Goal: Share content

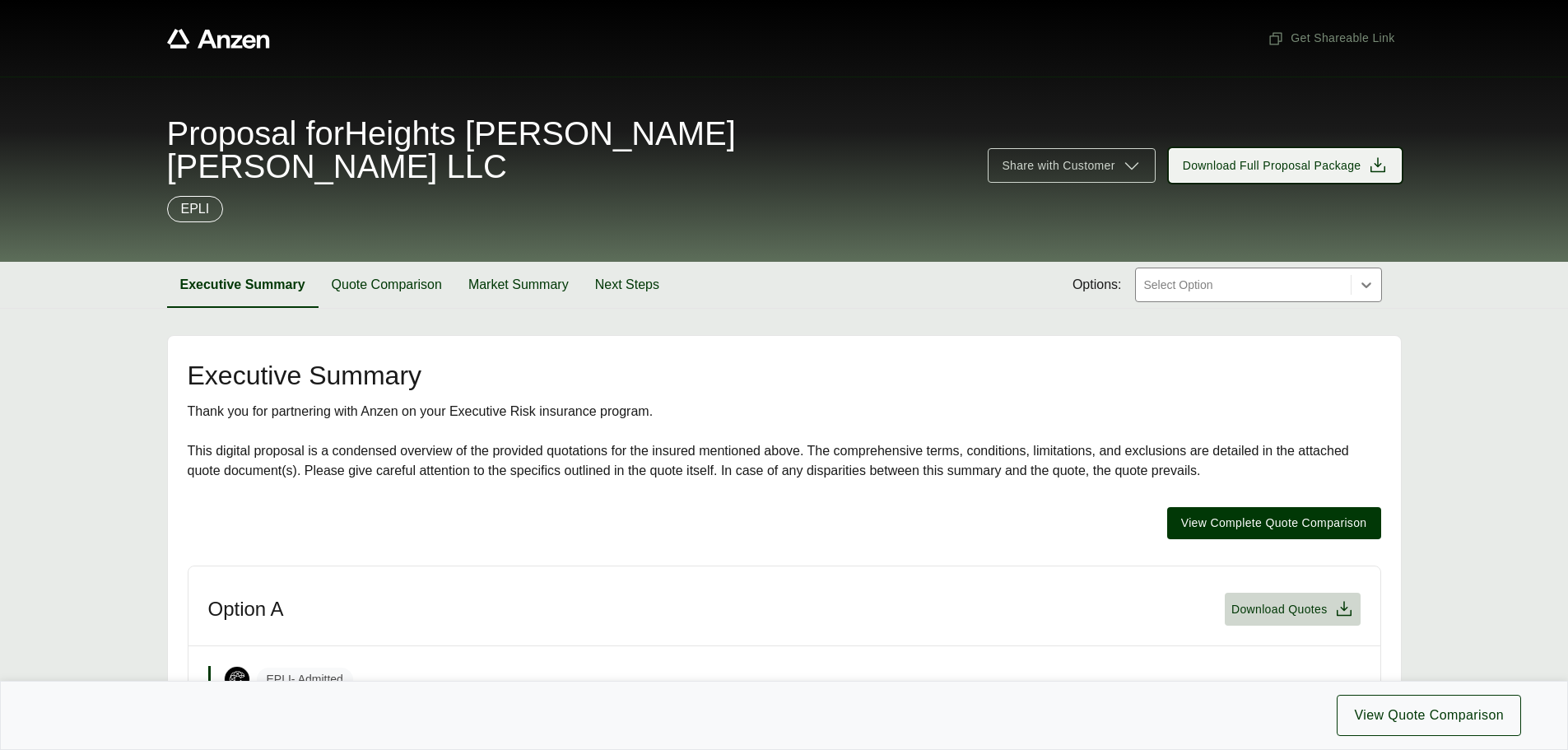
click at [1380, 157] on icon at bounding box center [1377, 164] width 14 height 14
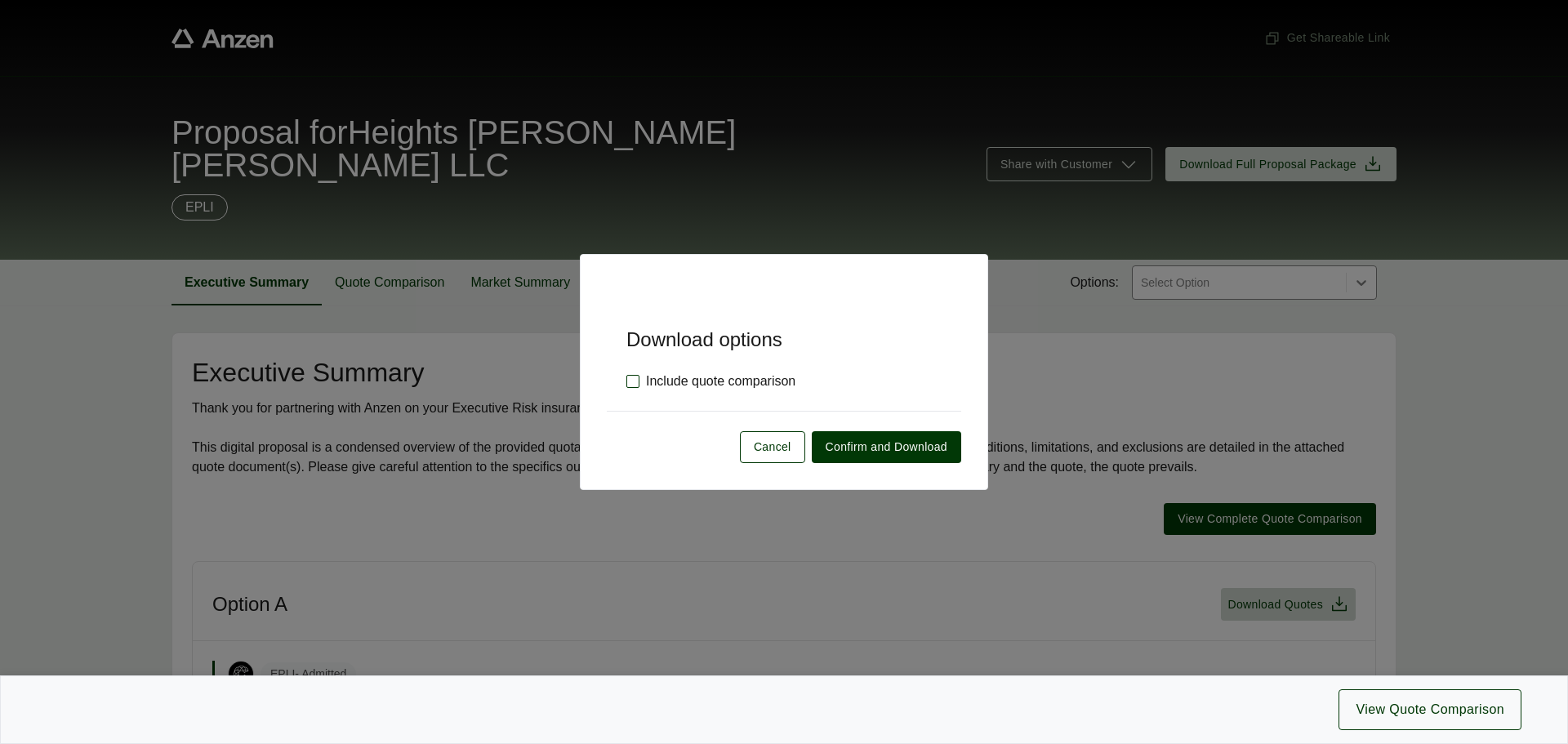
click at [632, 382] on label "Include quote comparison" at bounding box center [711, 381] width 169 height 19
click at [855, 449] on span "Confirm and Download" at bounding box center [886, 447] width 121 height 17
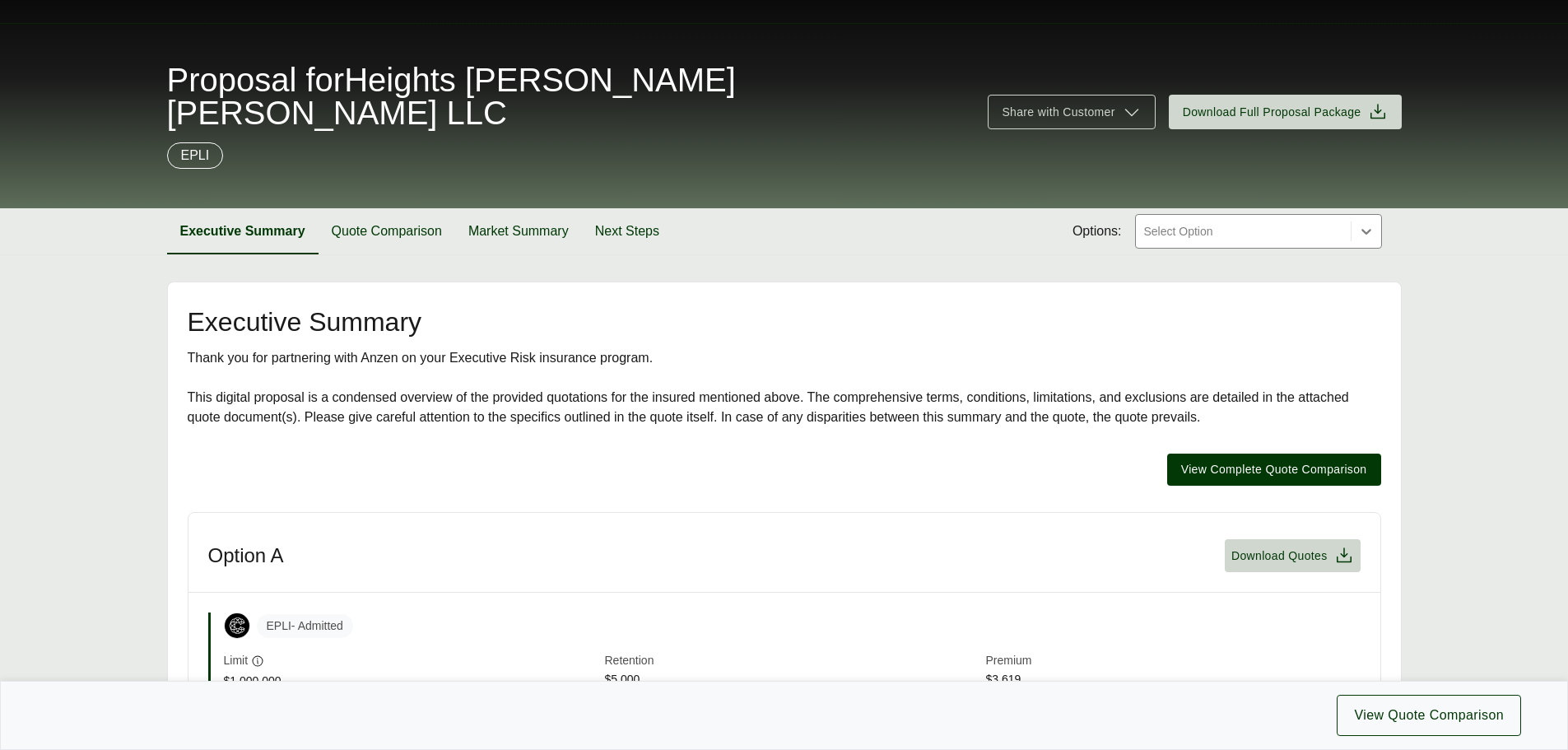
scroll to position [47, 0]
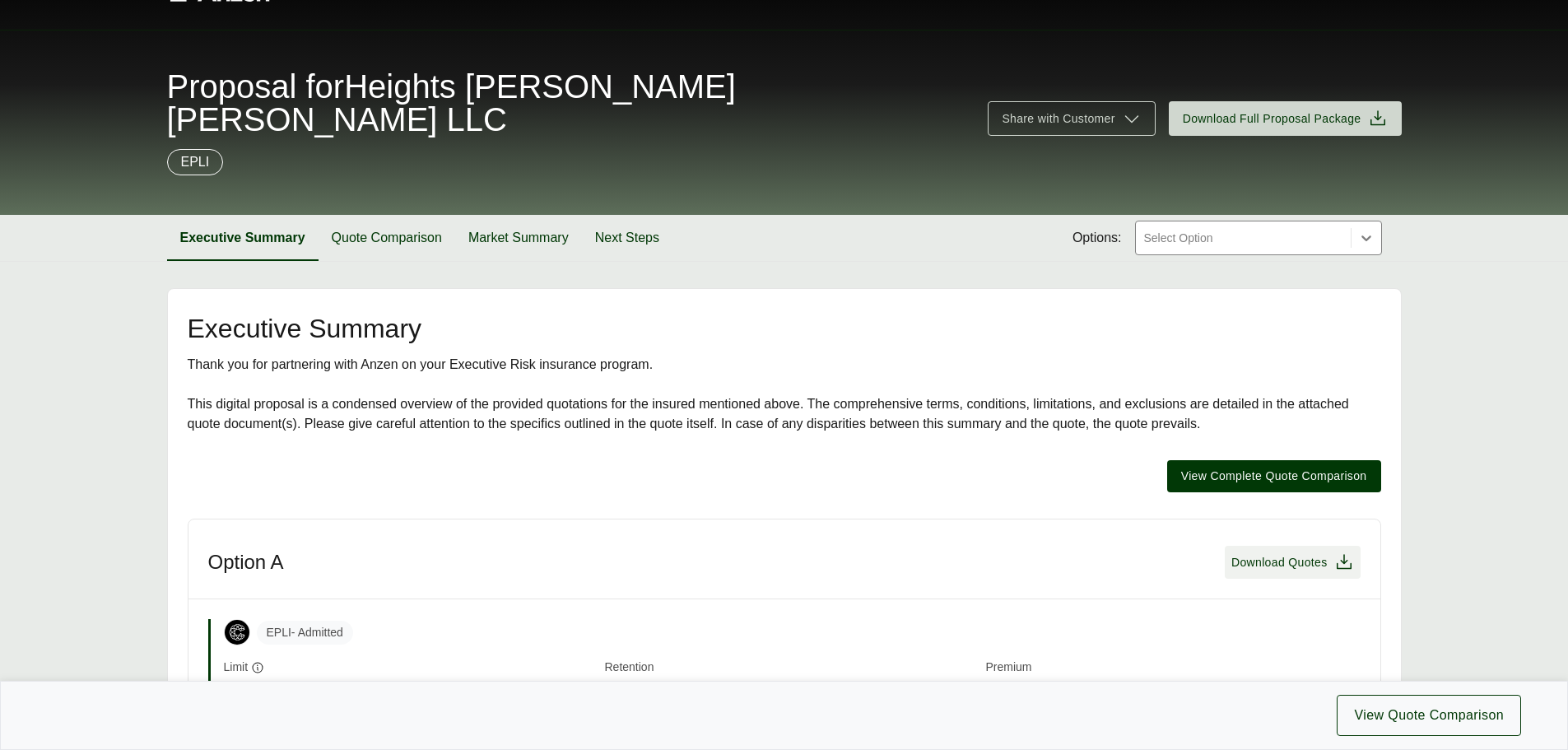
click at [1345, 553] on icon at bounding box center [1343, 560] width 14 height 14
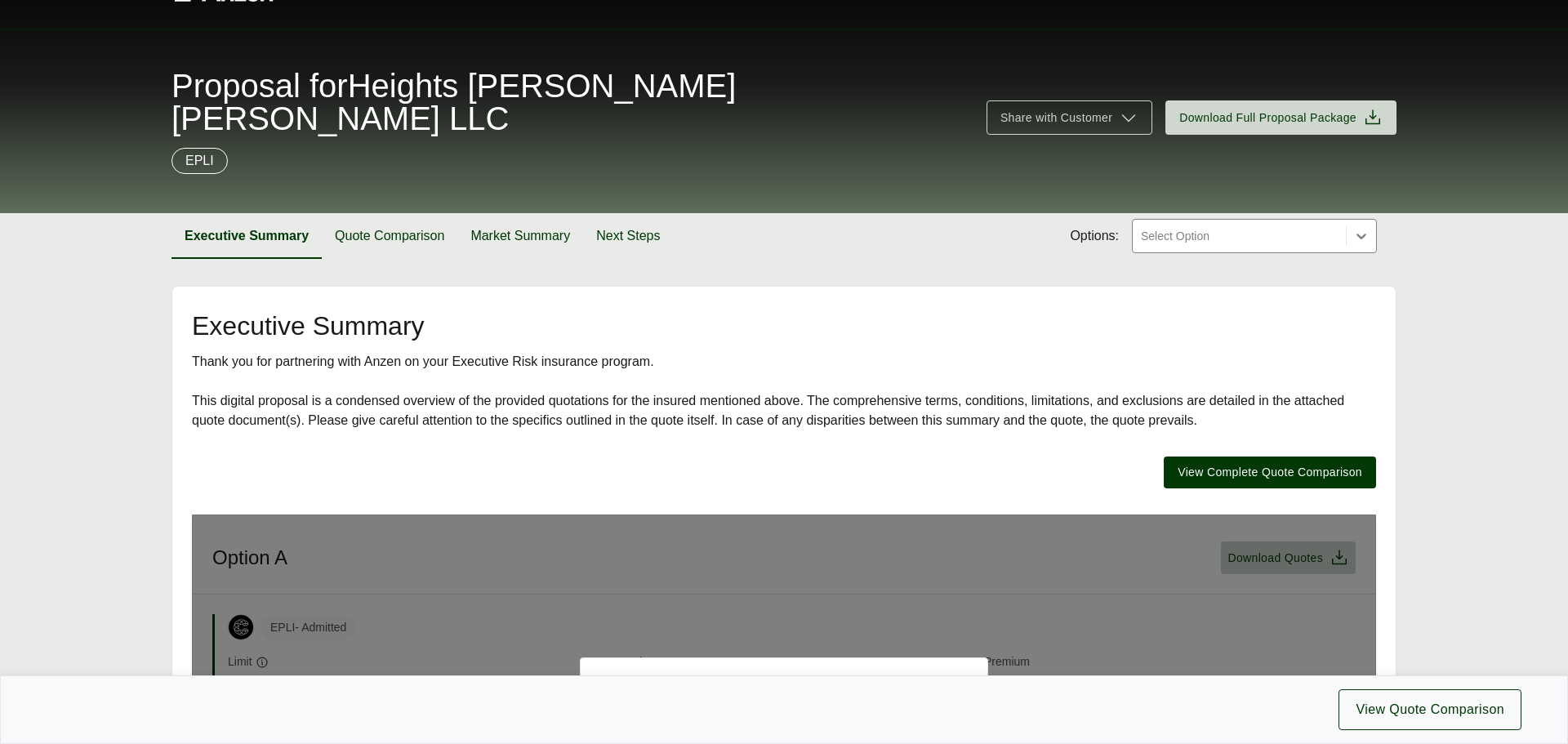
click at [953, 688] on icon at bounding box center [951, 693] width 12 height 12
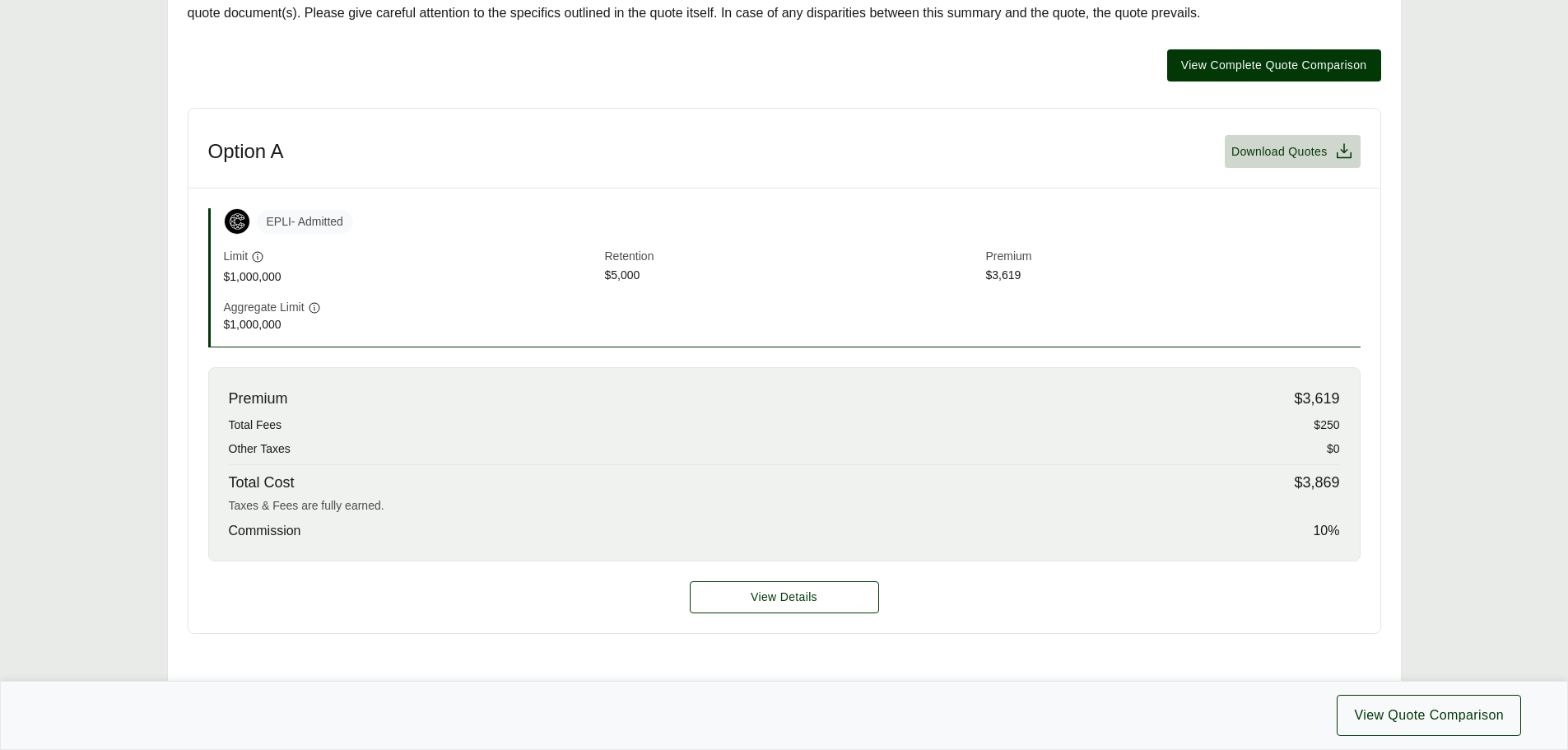
scroll to position [458, 0]
click at [1346, 143] on icon at bounding box center [1343, 149] width 14 height 14
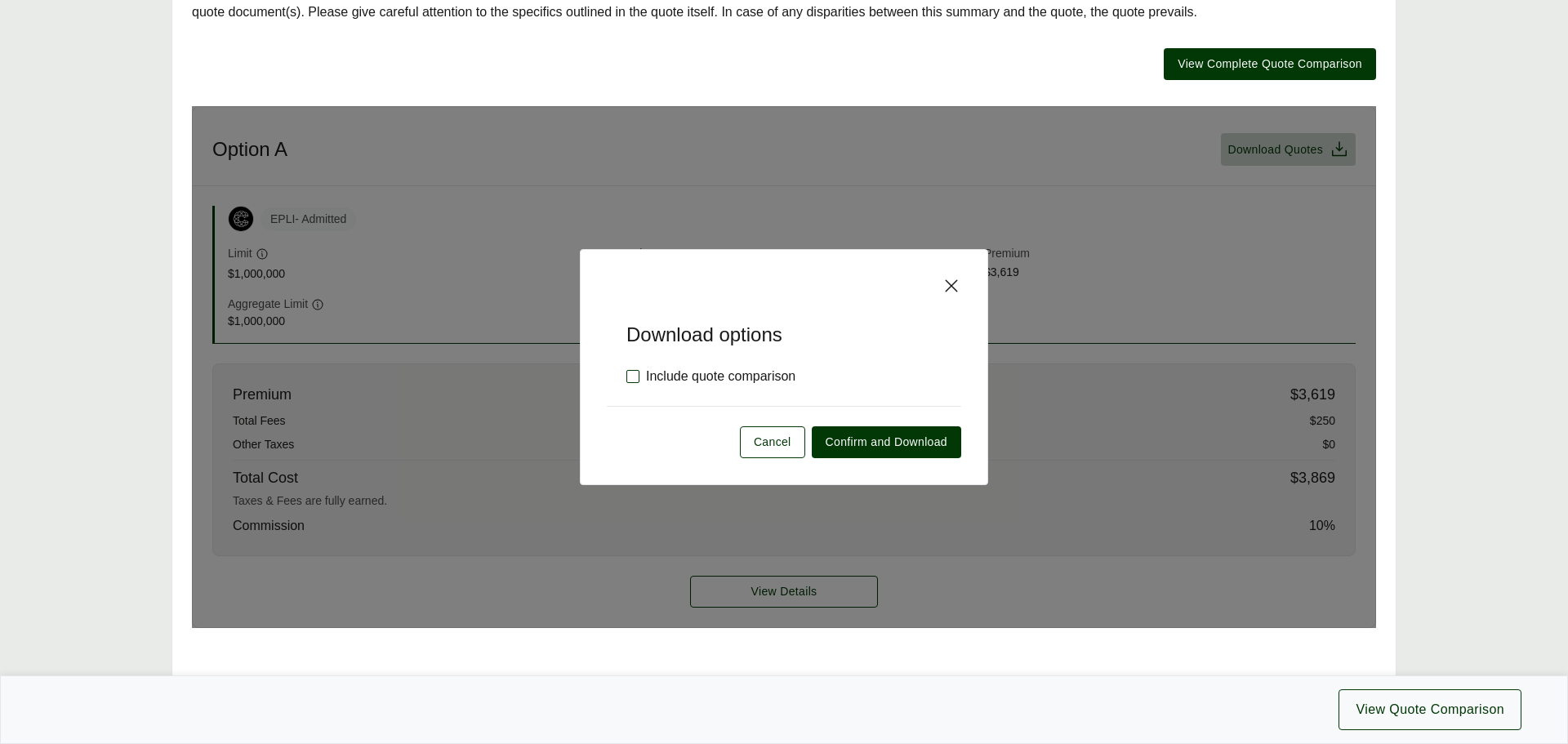
click at [638, 366] on label "Include quote comparison" at bounding box center [711, 376] width 169 height 19
click at [861, 433] on span "Confirm and Download" at bounding box center [886, 442] width 121 height 17
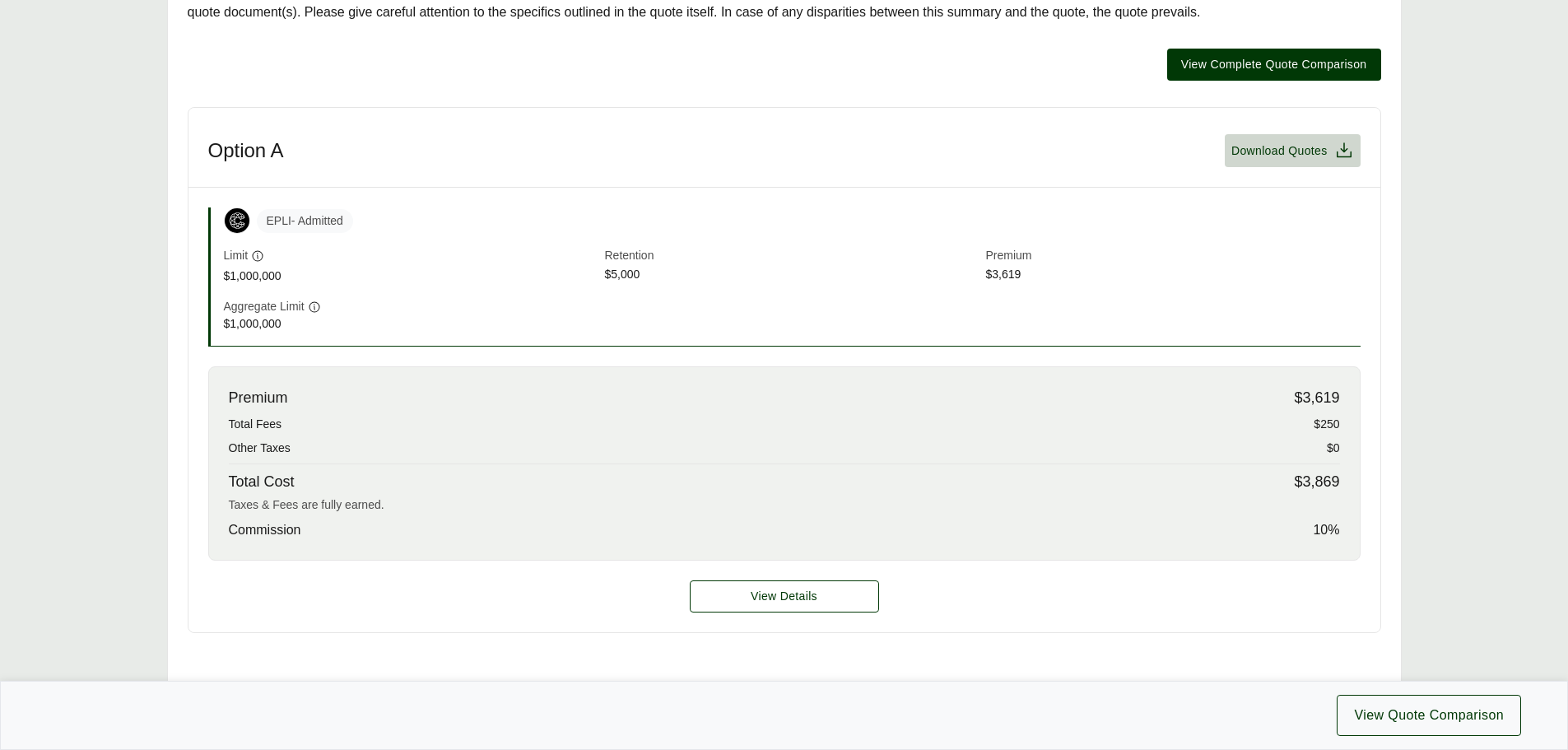
click at [1509, 65] on main "Executive Summary Thank you for partnering with Anzen on your Executive Risk in…" at bounding box center [784, 536] width 1568 height 1319
click at [1426, 711] on span "View Quote Comparison" at bounding box center [1428, 714] width 149 height 19
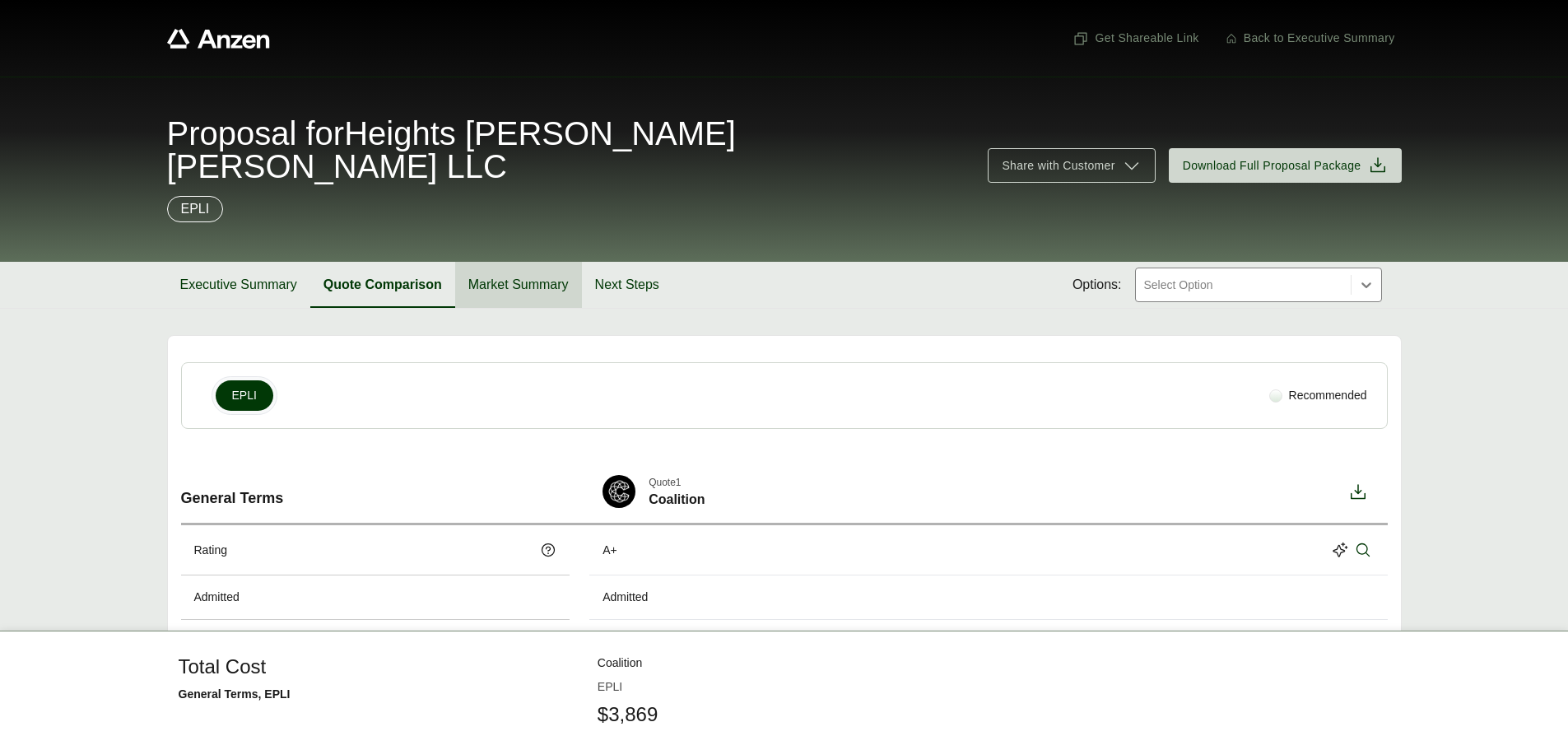
click at [538, 261] on button "Market Summary" at bounding box center [518, 284] width 126 height 46
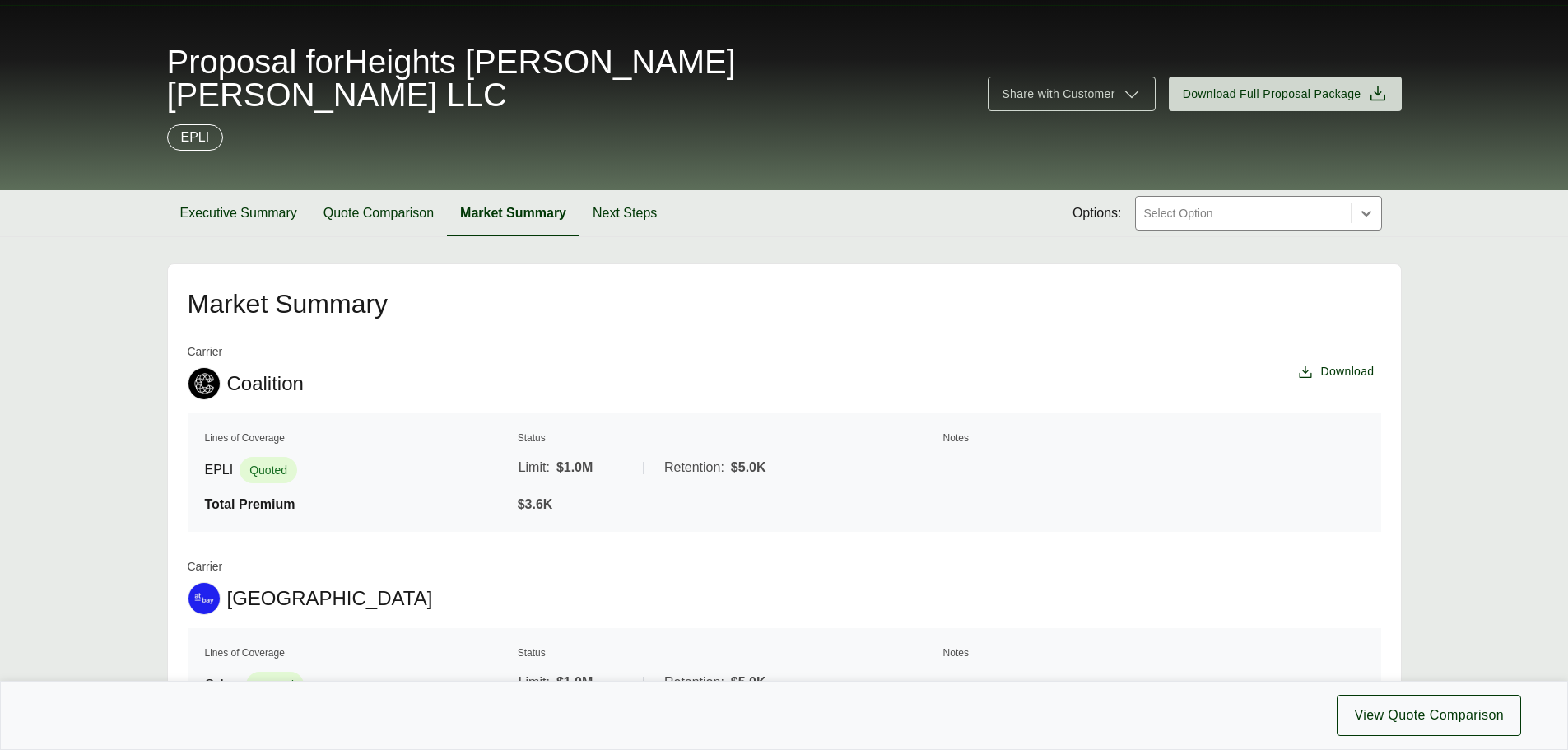
scroll to position [31, 0]
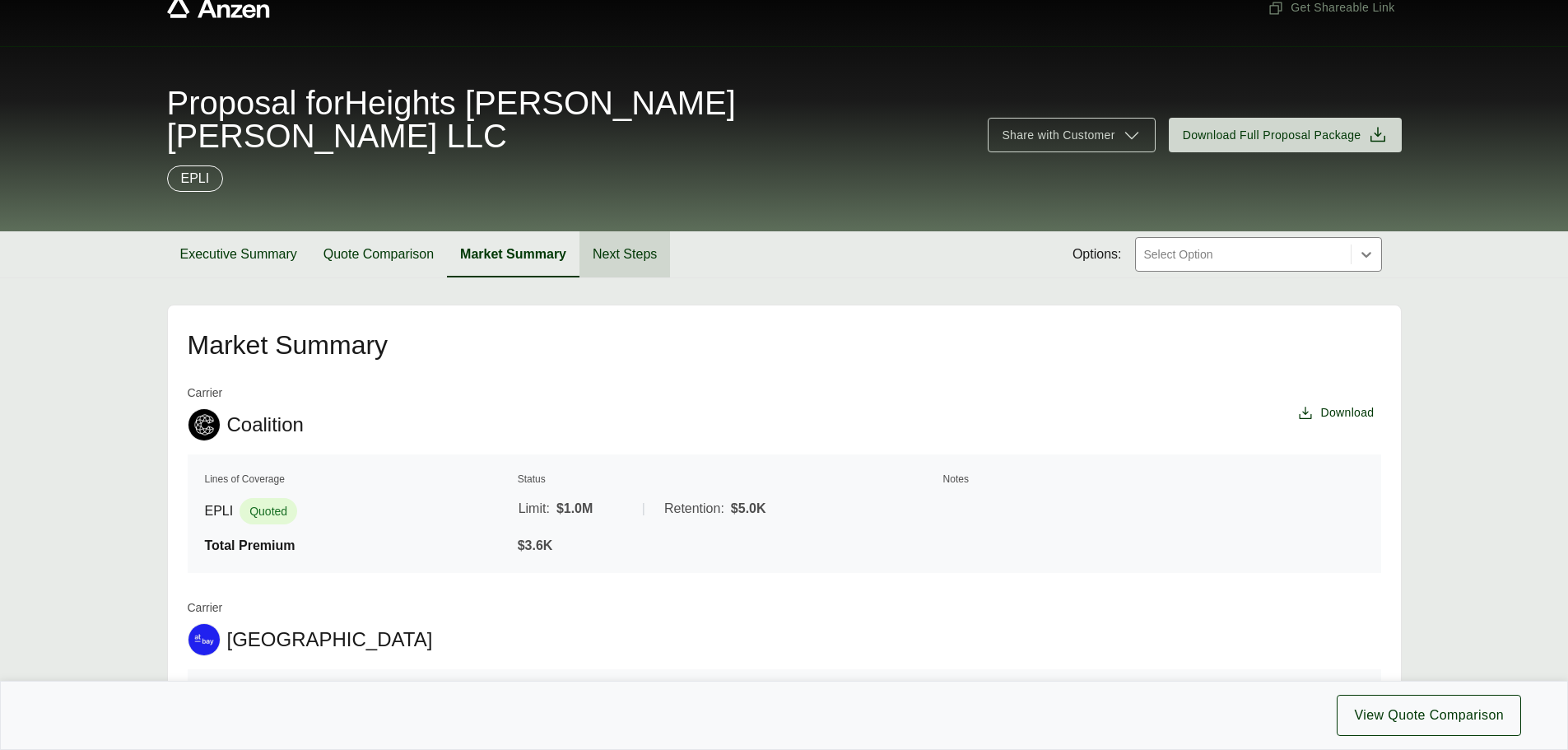
click at [633, 231] on button "Next Steps" at bounding box center [625, 254] width 91 height 46
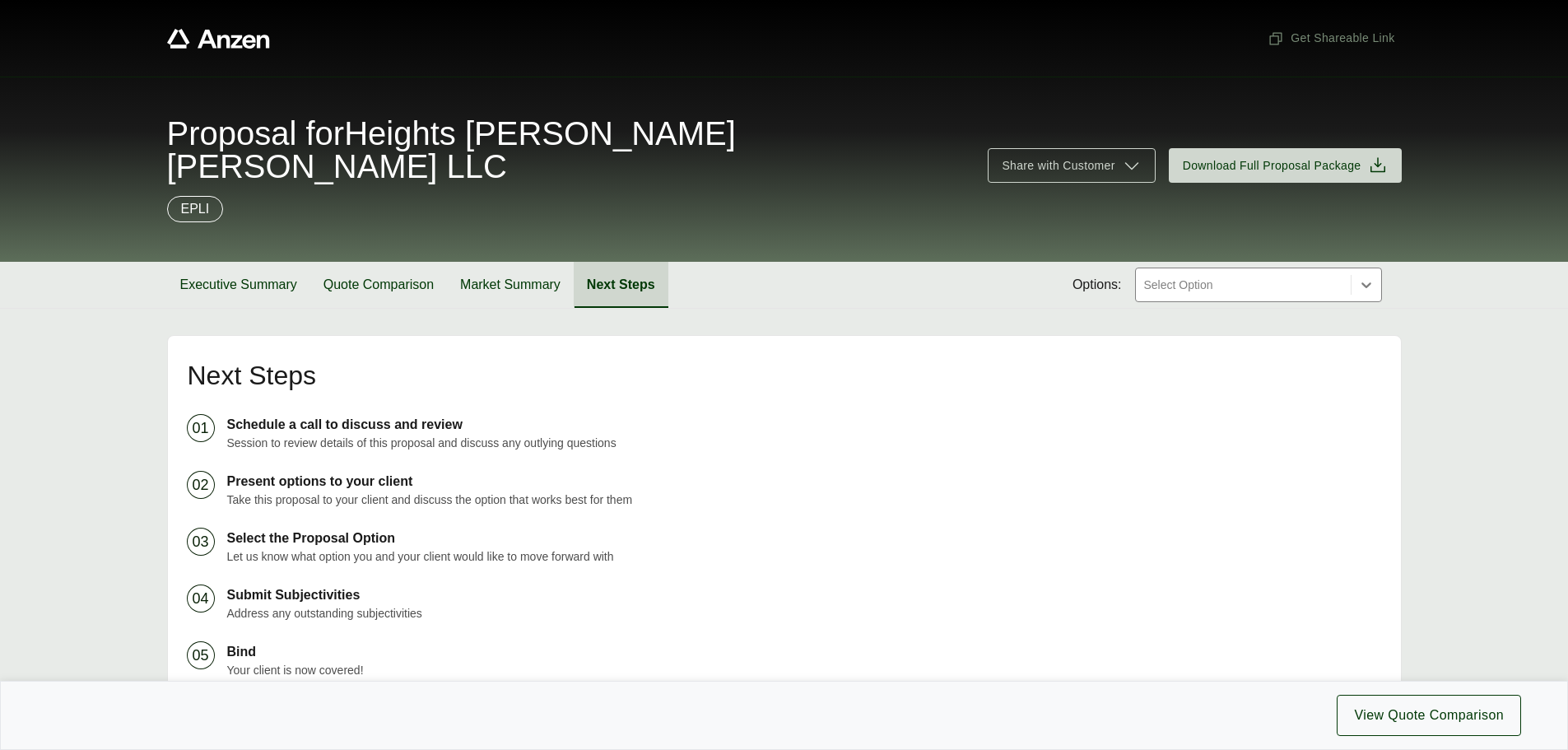
click at [642, 261] on button "Next Steps" at bounding box center [621, 284] width 95 height 46
click at [1128, 155] on icon at bounding box center [1131, 165] width 19 height 19
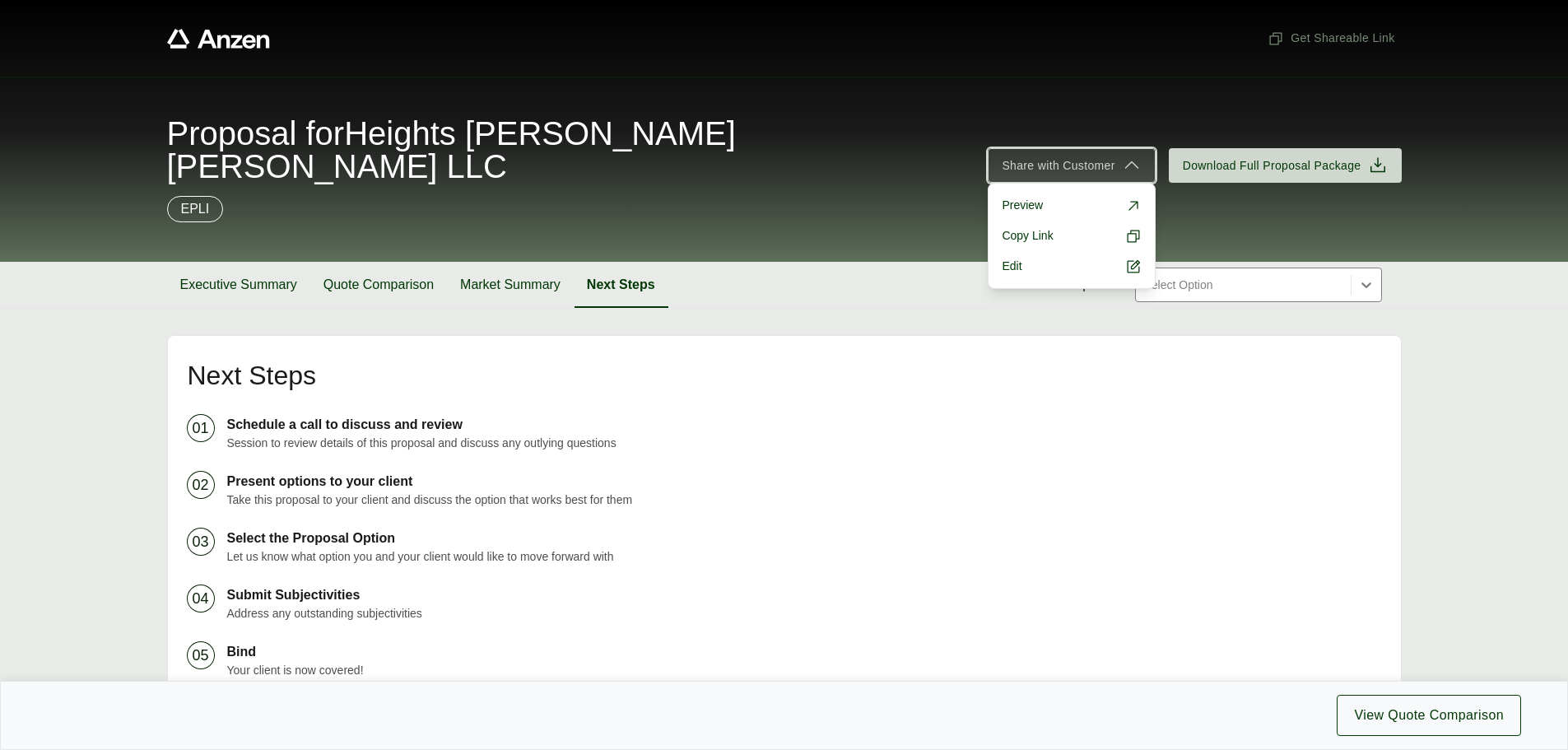
click at [1076, 157] on span "Share with Customer" at bounding box center [1058, 166] width 113 height 17
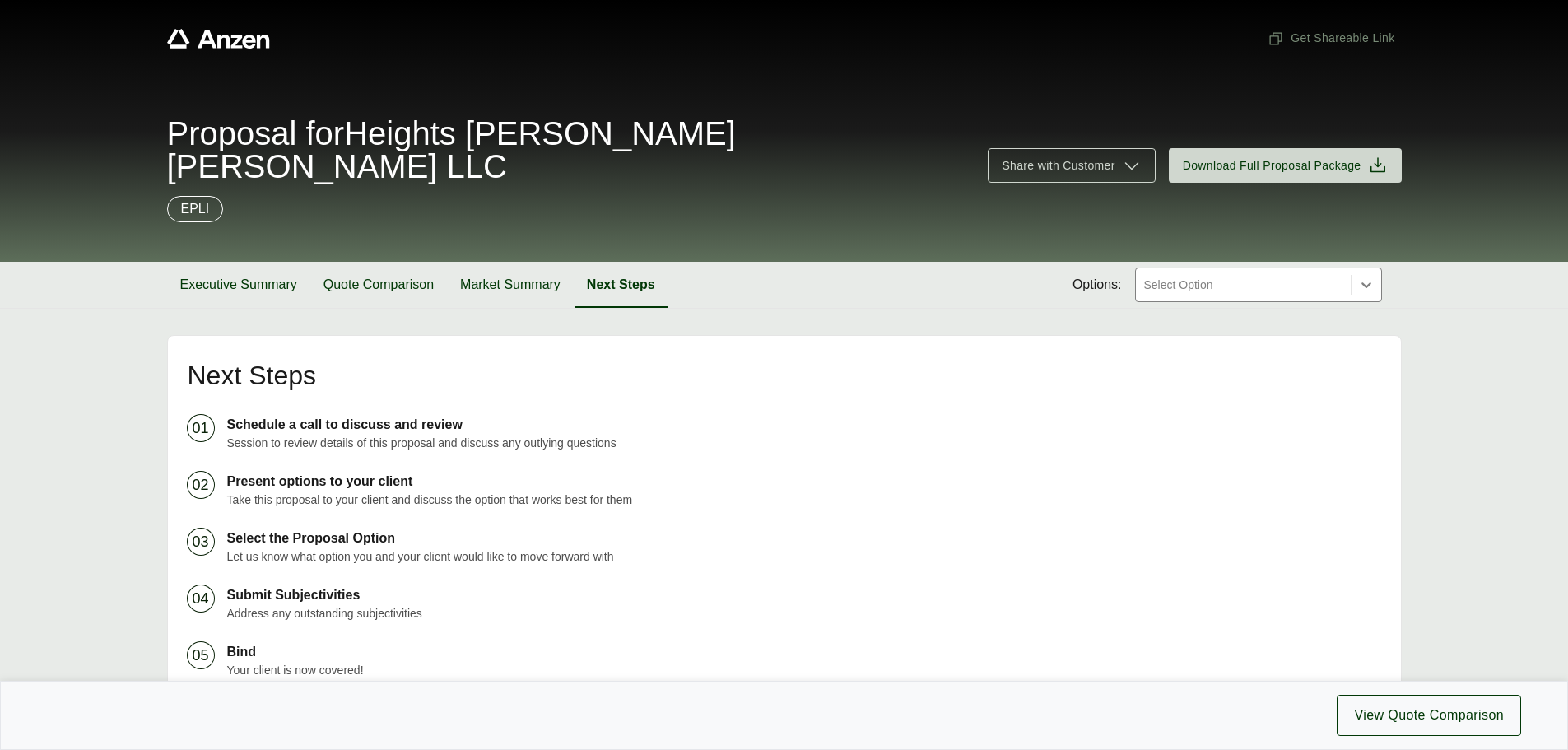
click at [960, 296] on div "Get Shareable Link Proposal for Heights [PERSON_NAME] [PERSON_NAME] LLC Share w…" at bounding box center [784, 473] width 1568 height 947
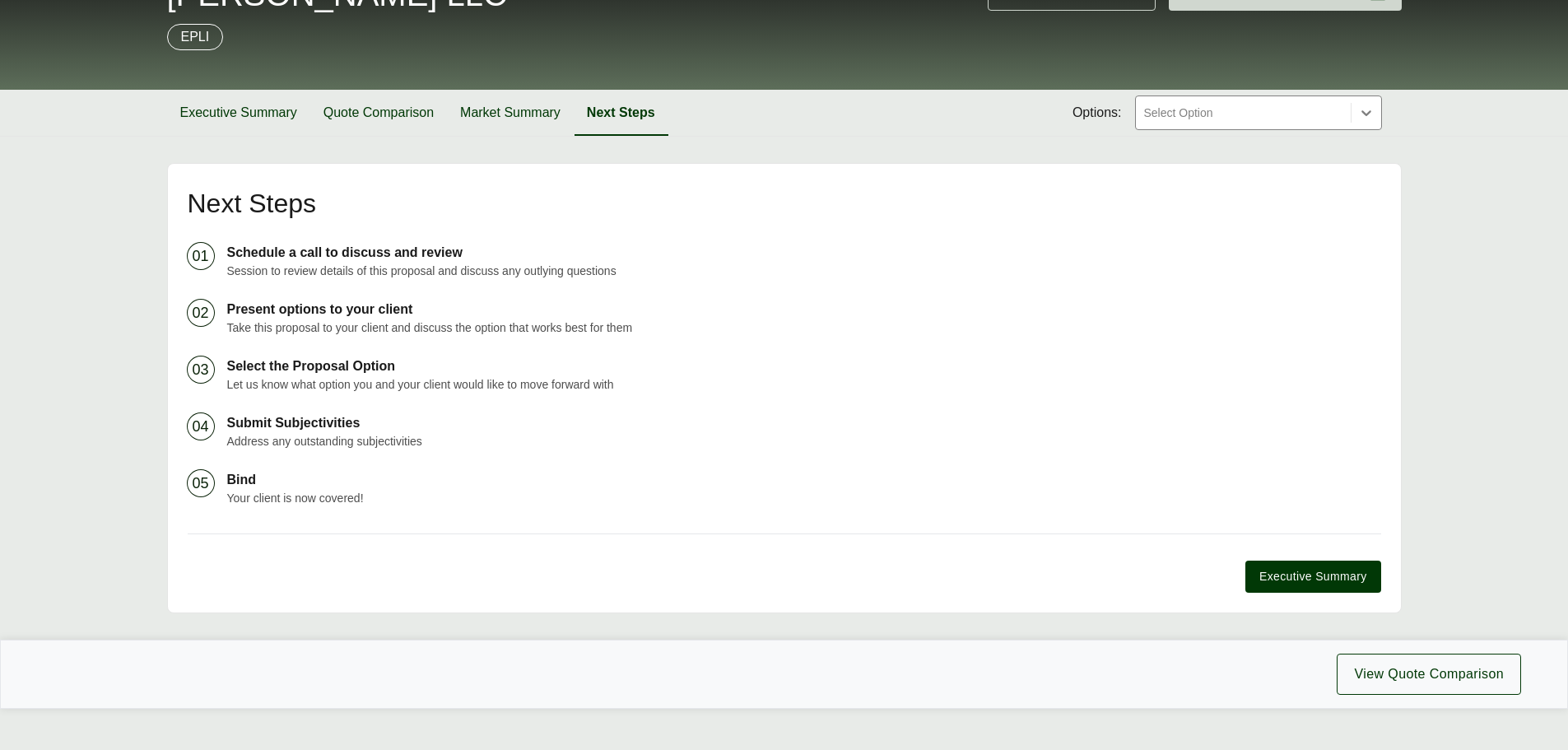
scroll to position [177, 0]
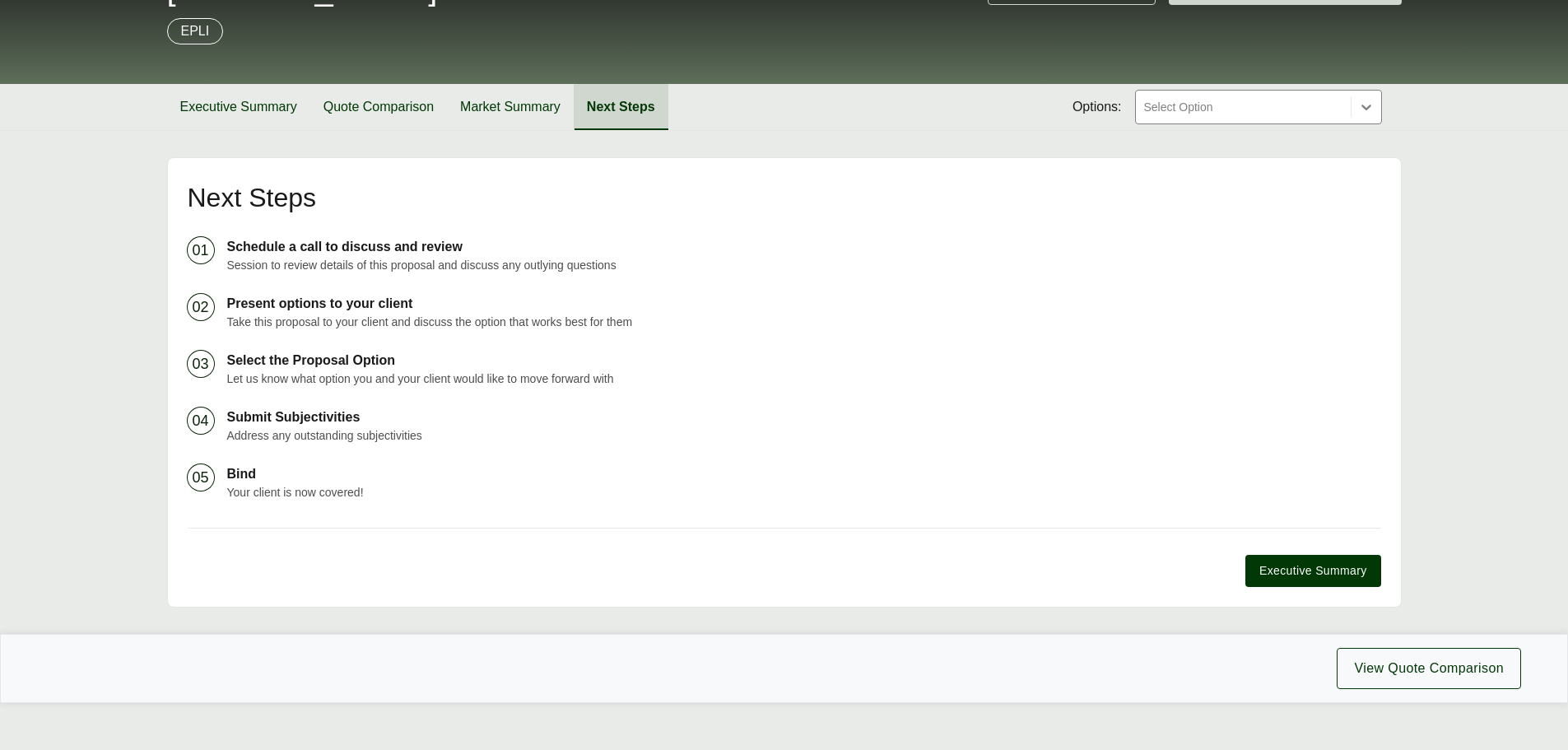
click at [608, 84] on button "Next Steps" at bounding box center [621, 107] width 95 height 46
click at [1338, 562] on span "Executive Summary" at bounding box center [1312, 571] width 107 height 17
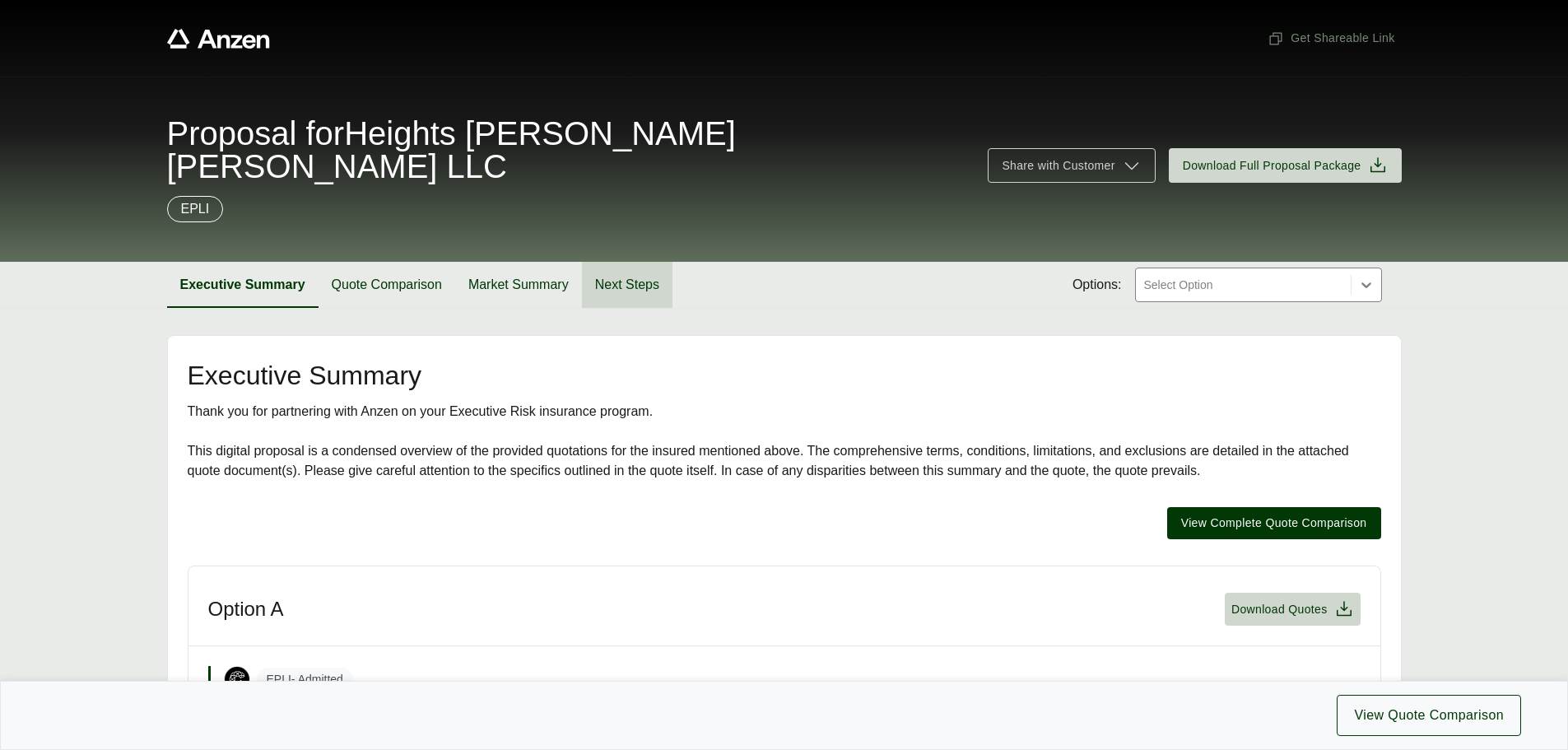
click at [615, 261] on button "Next Steps" at bounding box center [627, 284] width 91 height 46
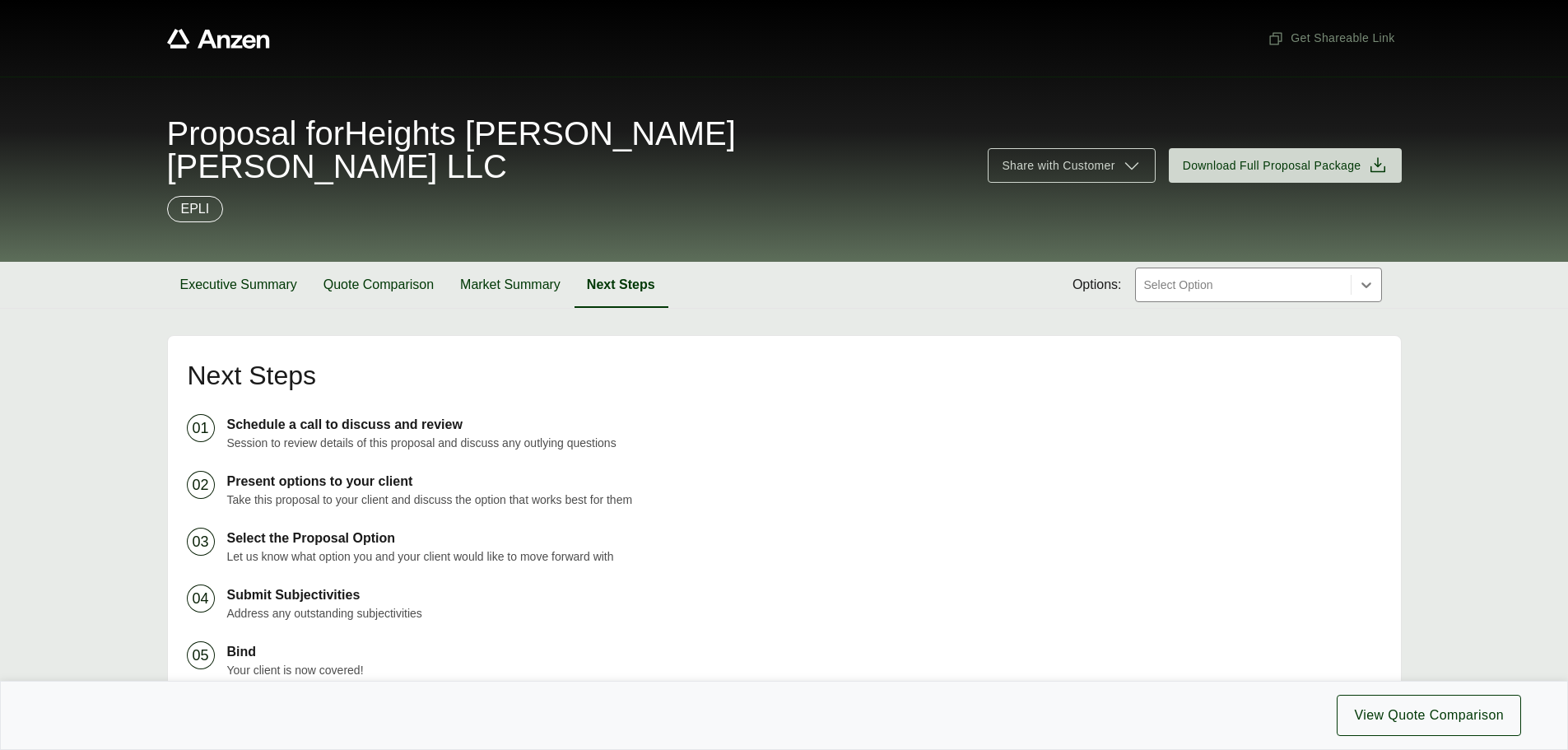
click at [195, 200] on p "EPLI" at bounding box center [196, 209] width 29 height 19
